Goal: Information Seeking & Learning: Learn about a topic

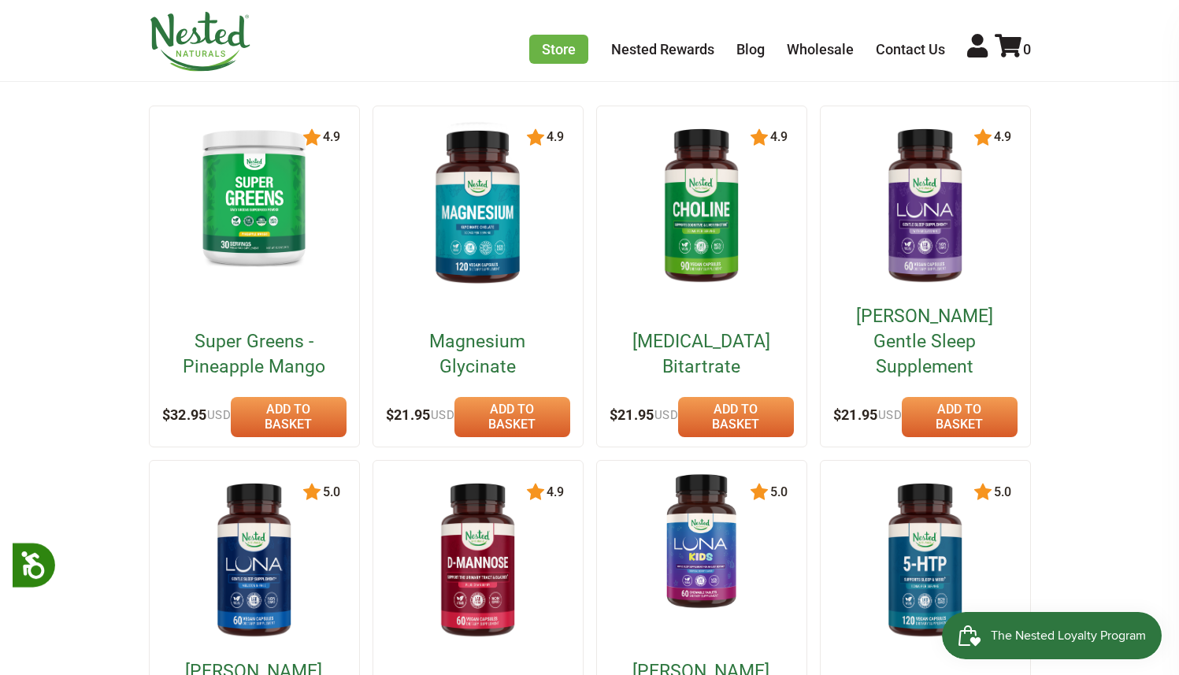
scroll to position [242, 0]
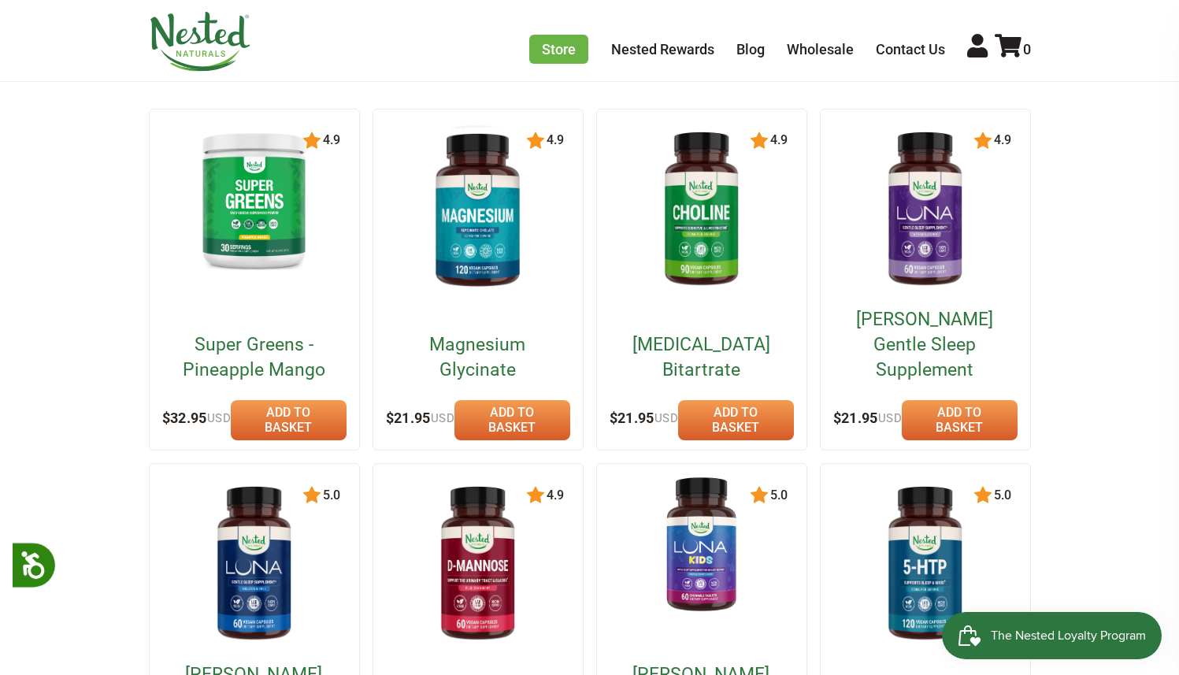
click at [494, 248] on img at bounding box center [477, 210] width 135 height 176
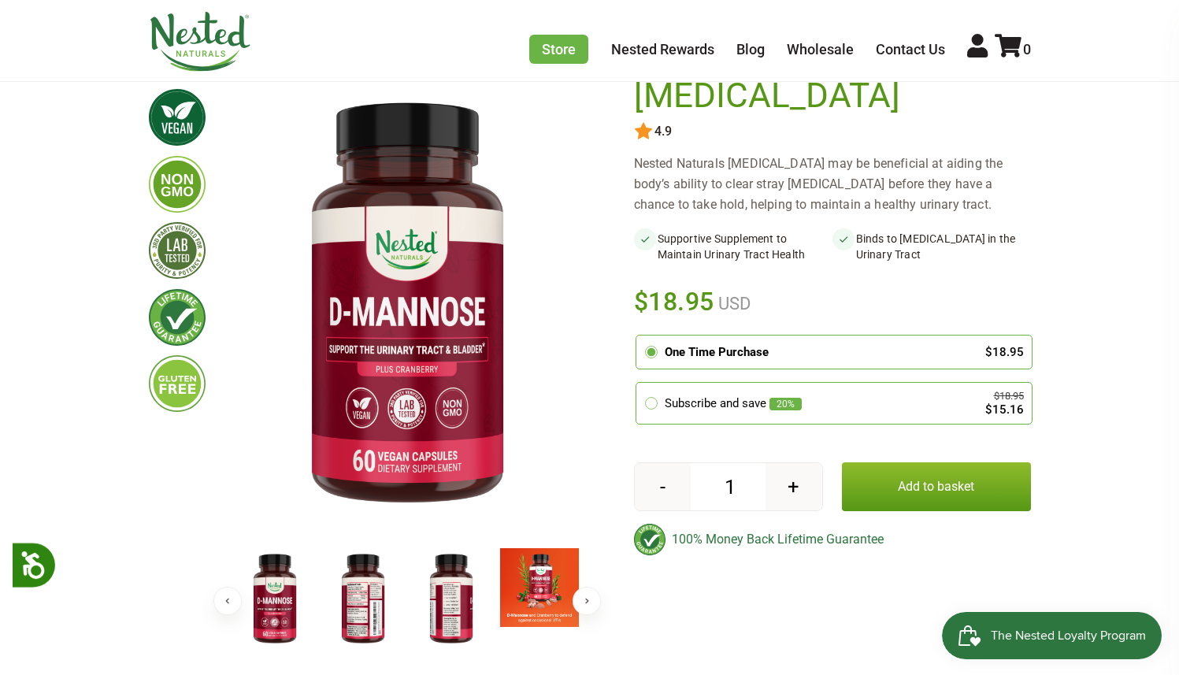
scroll to position [109, 0]
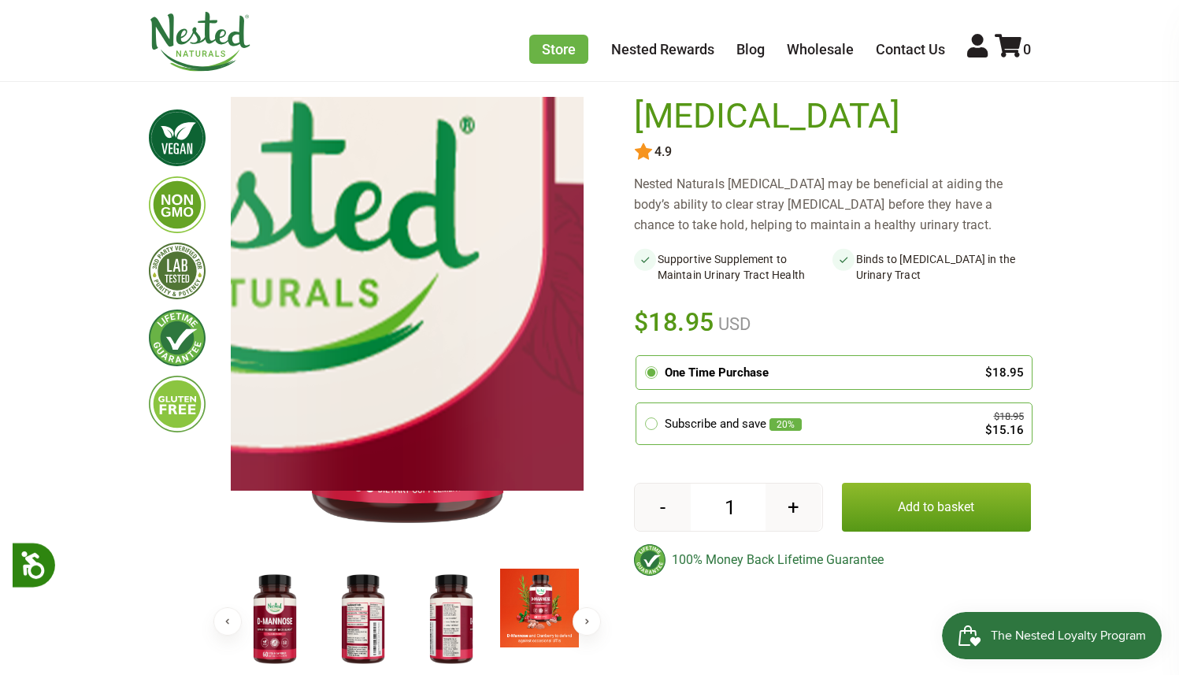
click at [430, 246] on img at bounding box center [274, 617] width 2362 height 3070
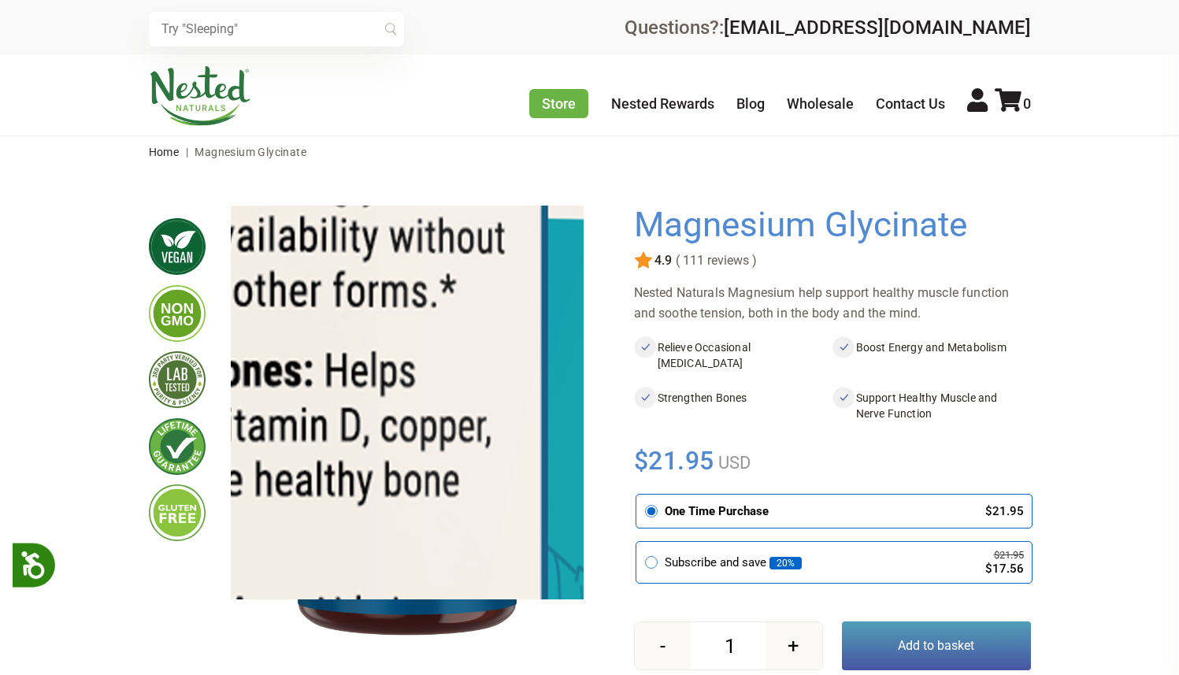
click at [448, 371] on img at bounding box center [171, 613] width 2362 height 3070
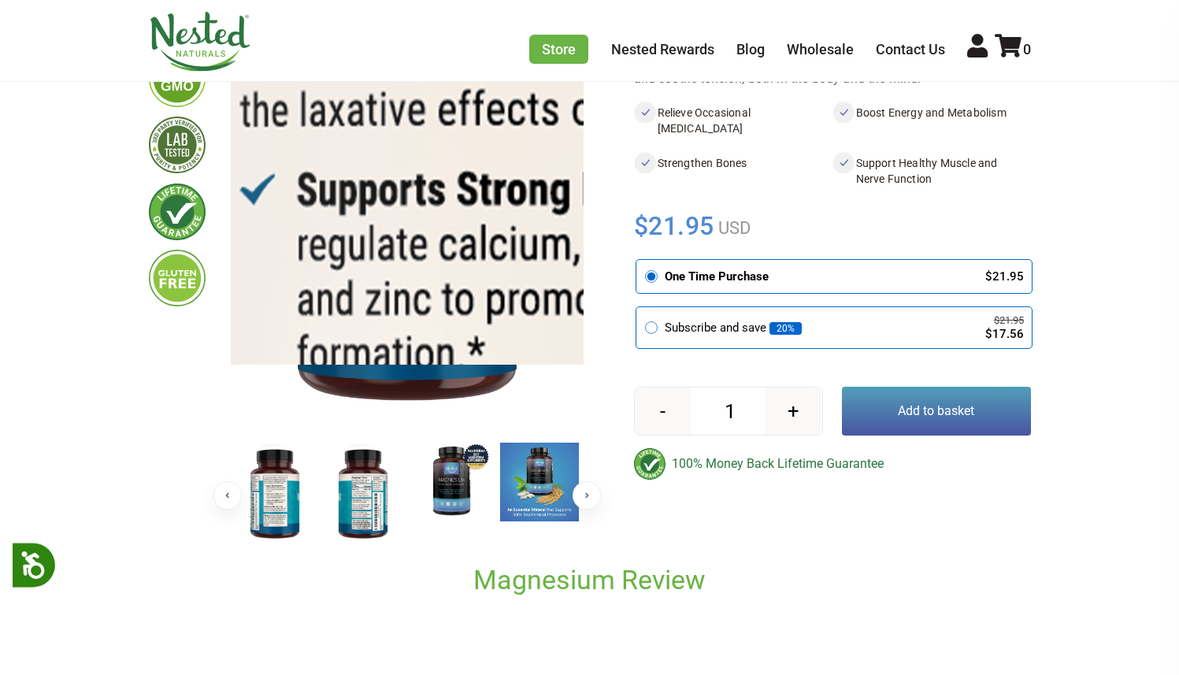
scroll to position [476, 0]
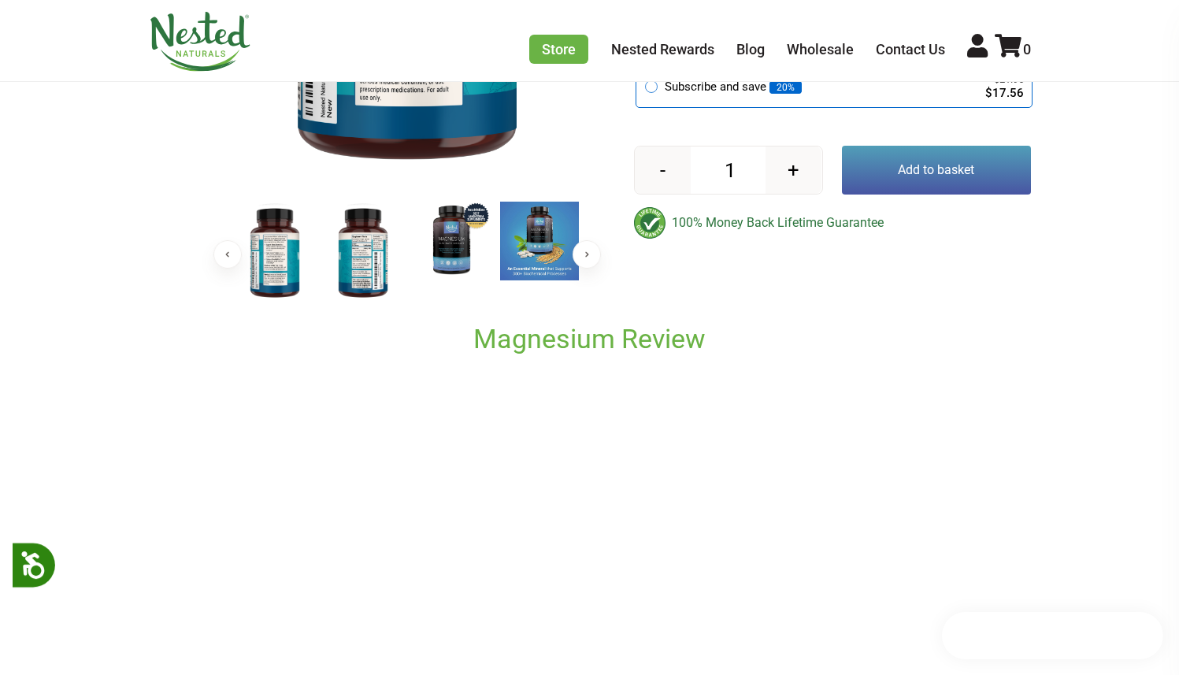
click at [290, 268] on img at bounding box center [274, 253] width 79 height 102
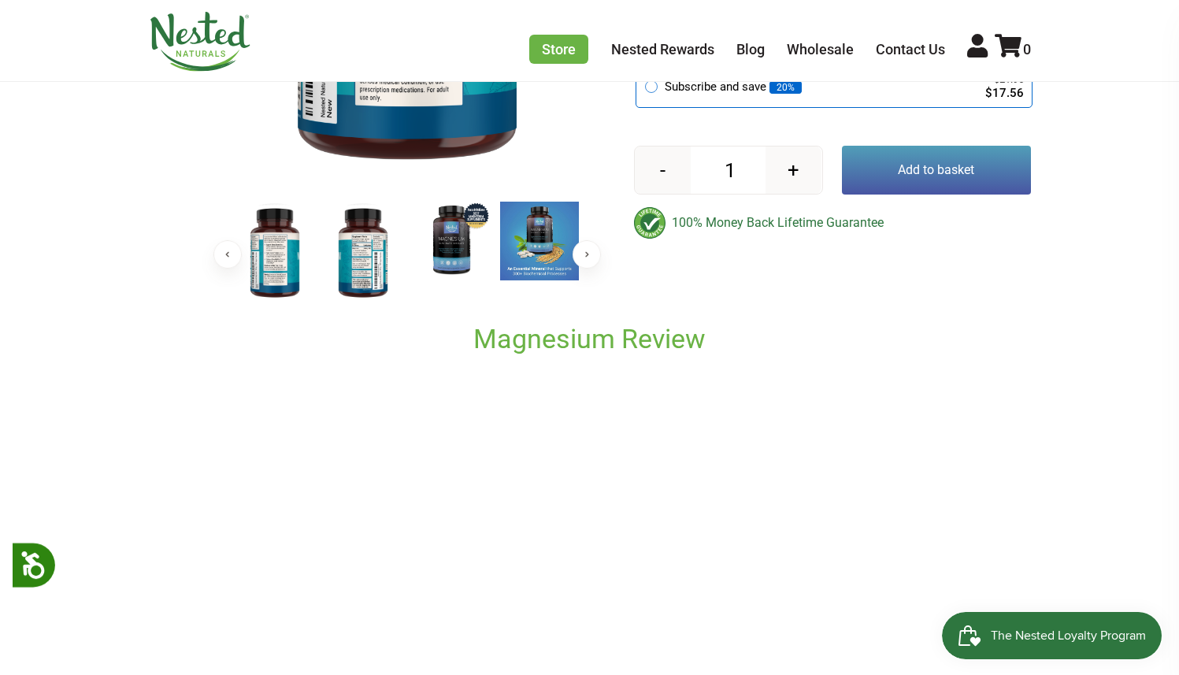
scroll to position [0, 0]
click at [480, 240] on img at bounding box center [451, 241] width 79 height 79
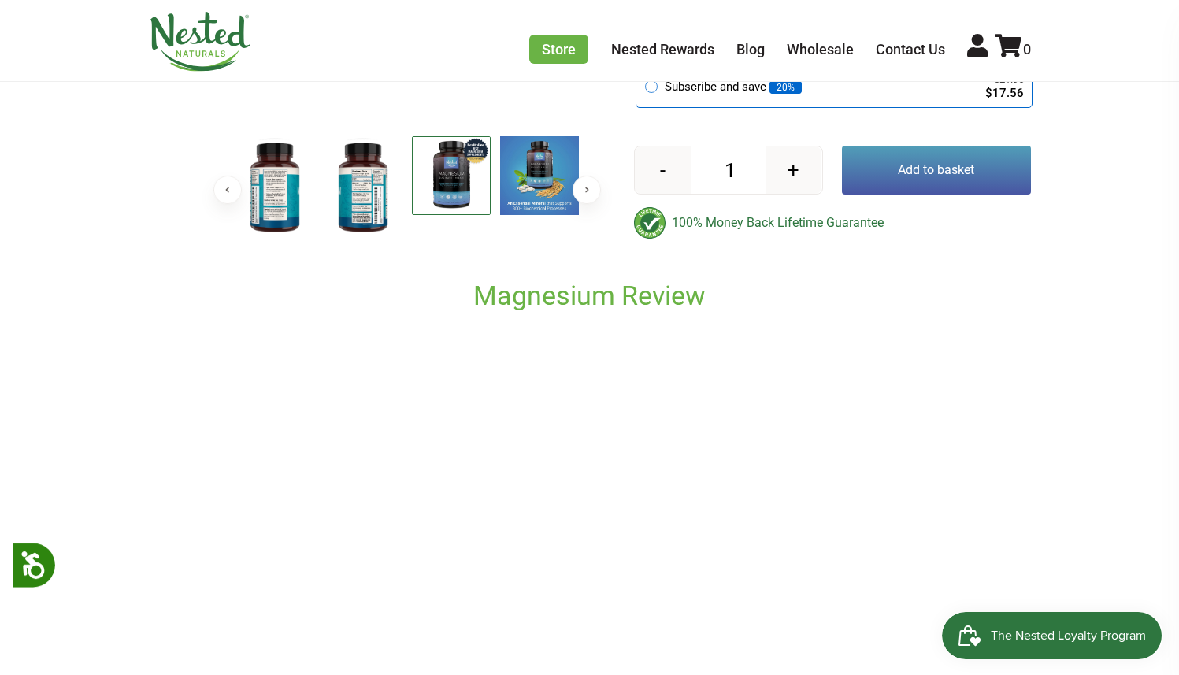
click at [583, 204] on button "Next" at bounding box center [586, 190] width 28 height 28
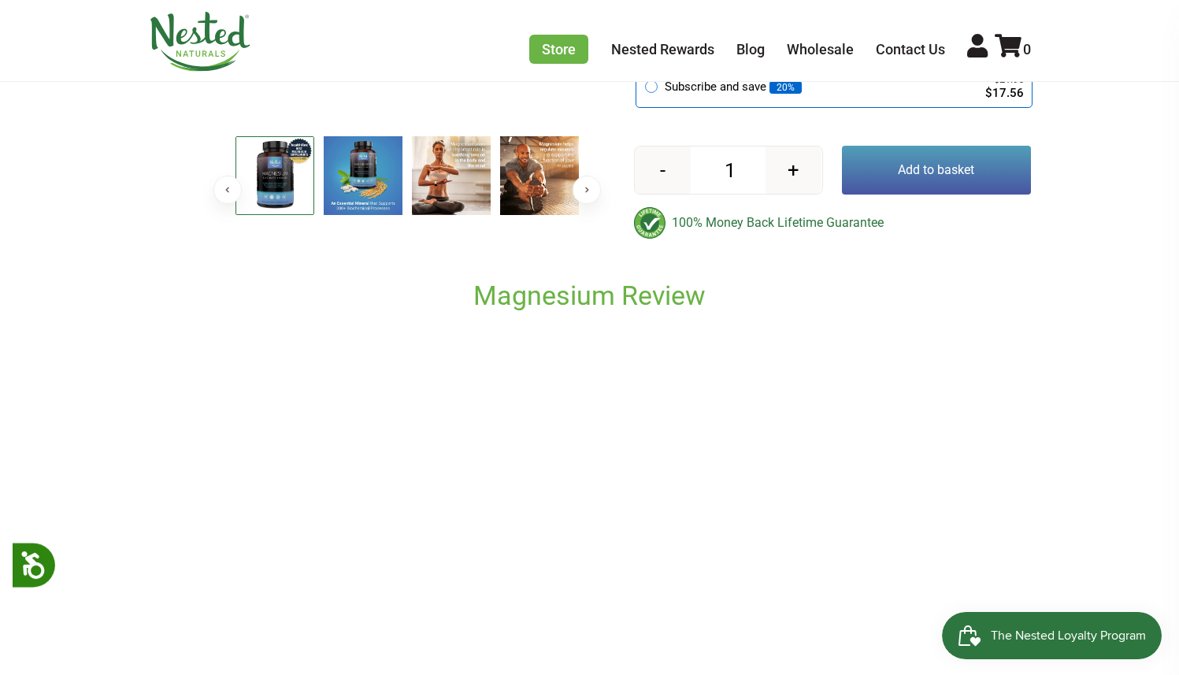
click at [582, 204] on button "Next" at bounding box center [586, 190] width 28 height 28
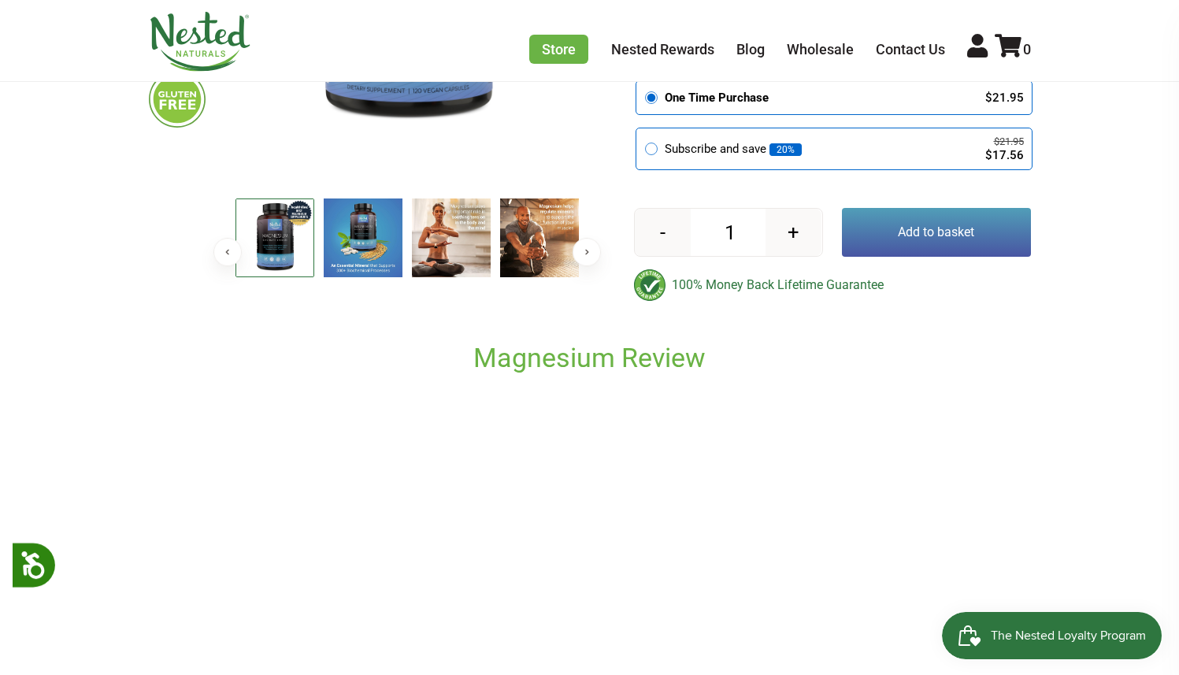
scroll to position [413, 0]
click at [234, 249] on button "Previous" at bounding box center [227, 253] width 28 height 28
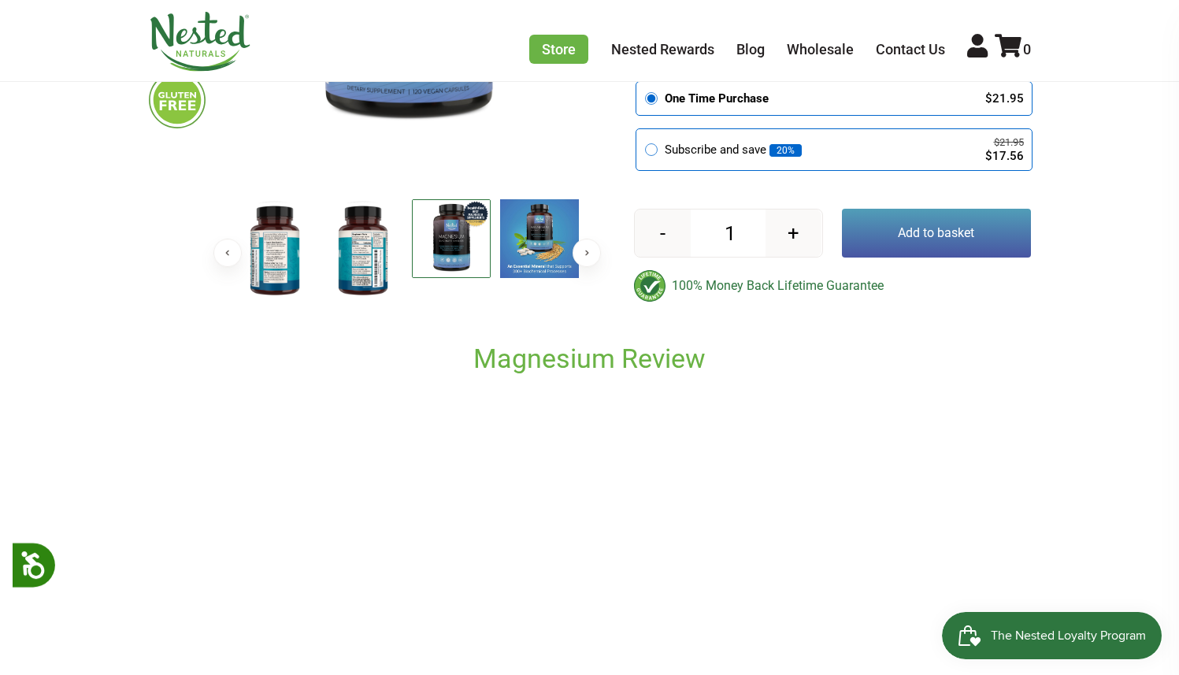
click at [234, 249] on button "Previous" at bounding box center [227, 253] width 28 height 28
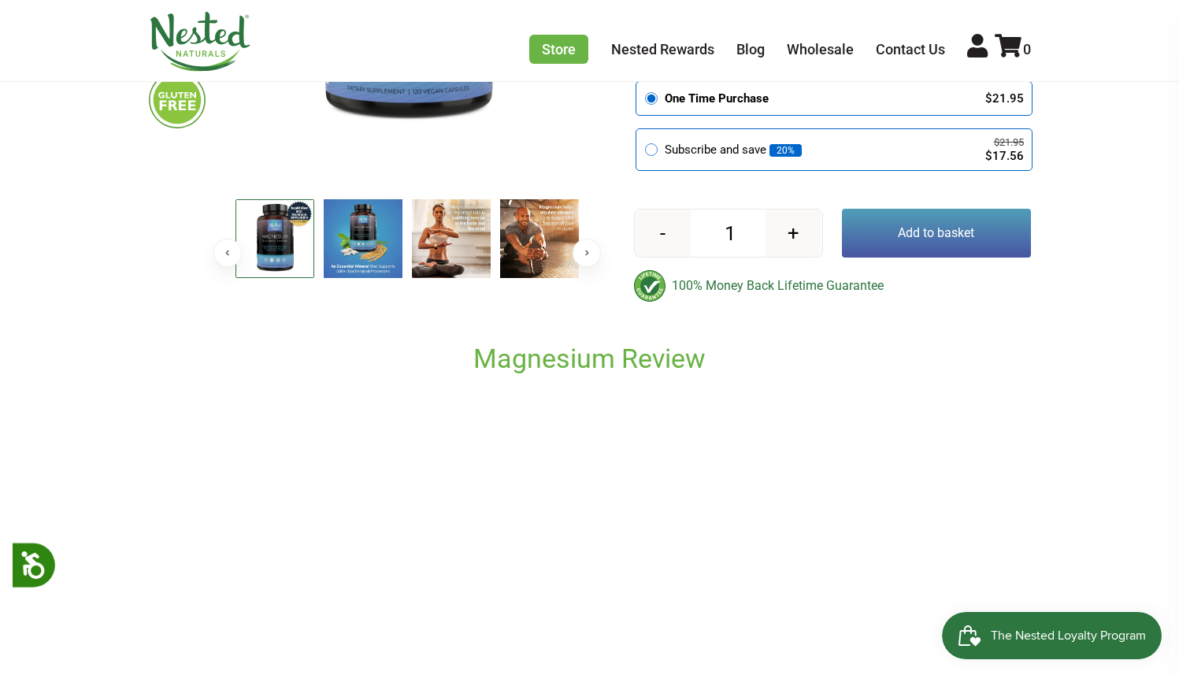
click at [235, 245] on button "Previous" at bounding box center [227, 253] width 28 height 28
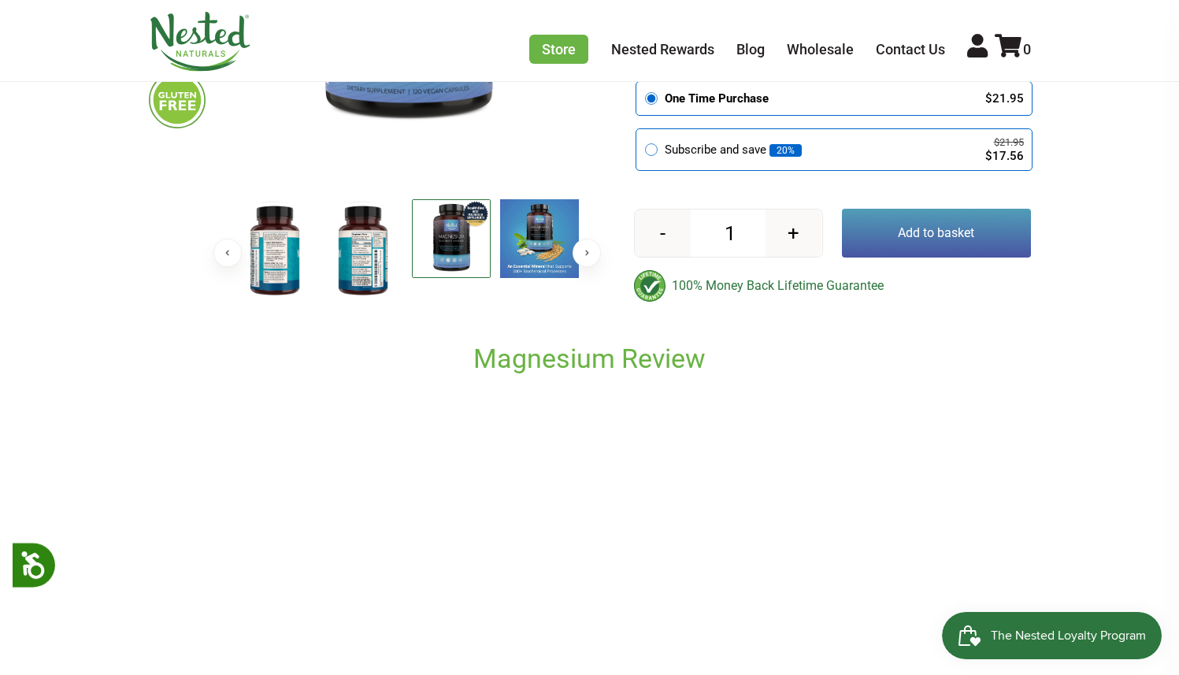
click at [228, 250] on button "Previous" at bounding box center [227, 253] width 28 height 28
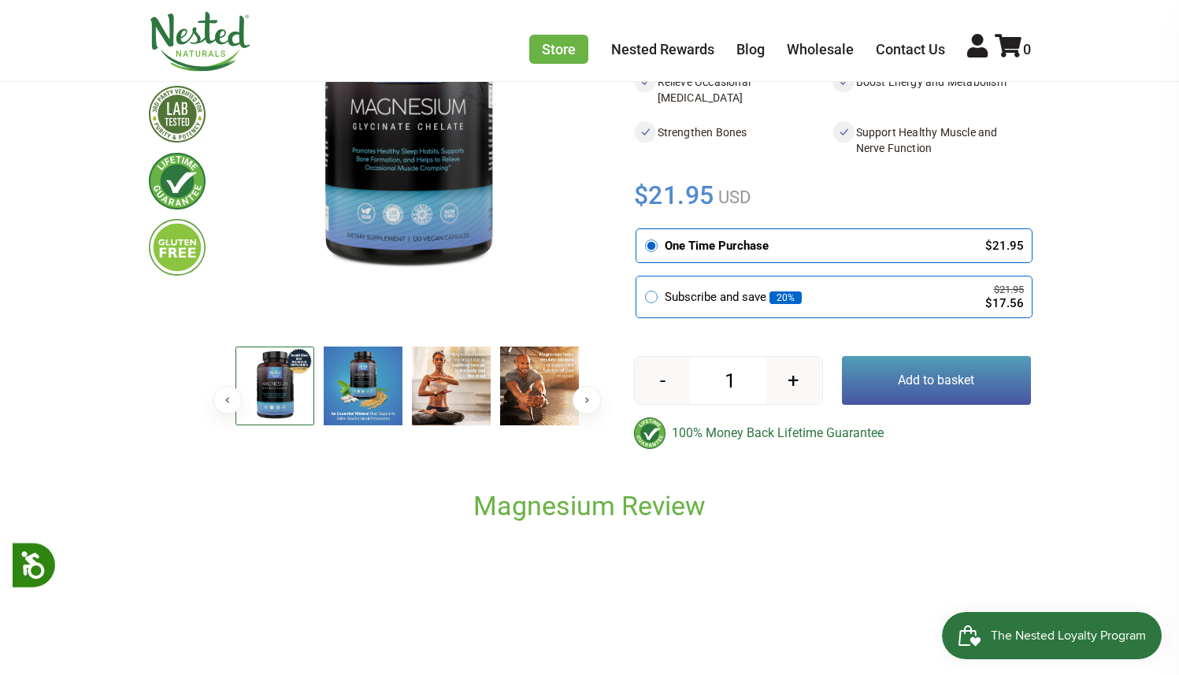
scroll to position [0, 0]
